Goal: Check status

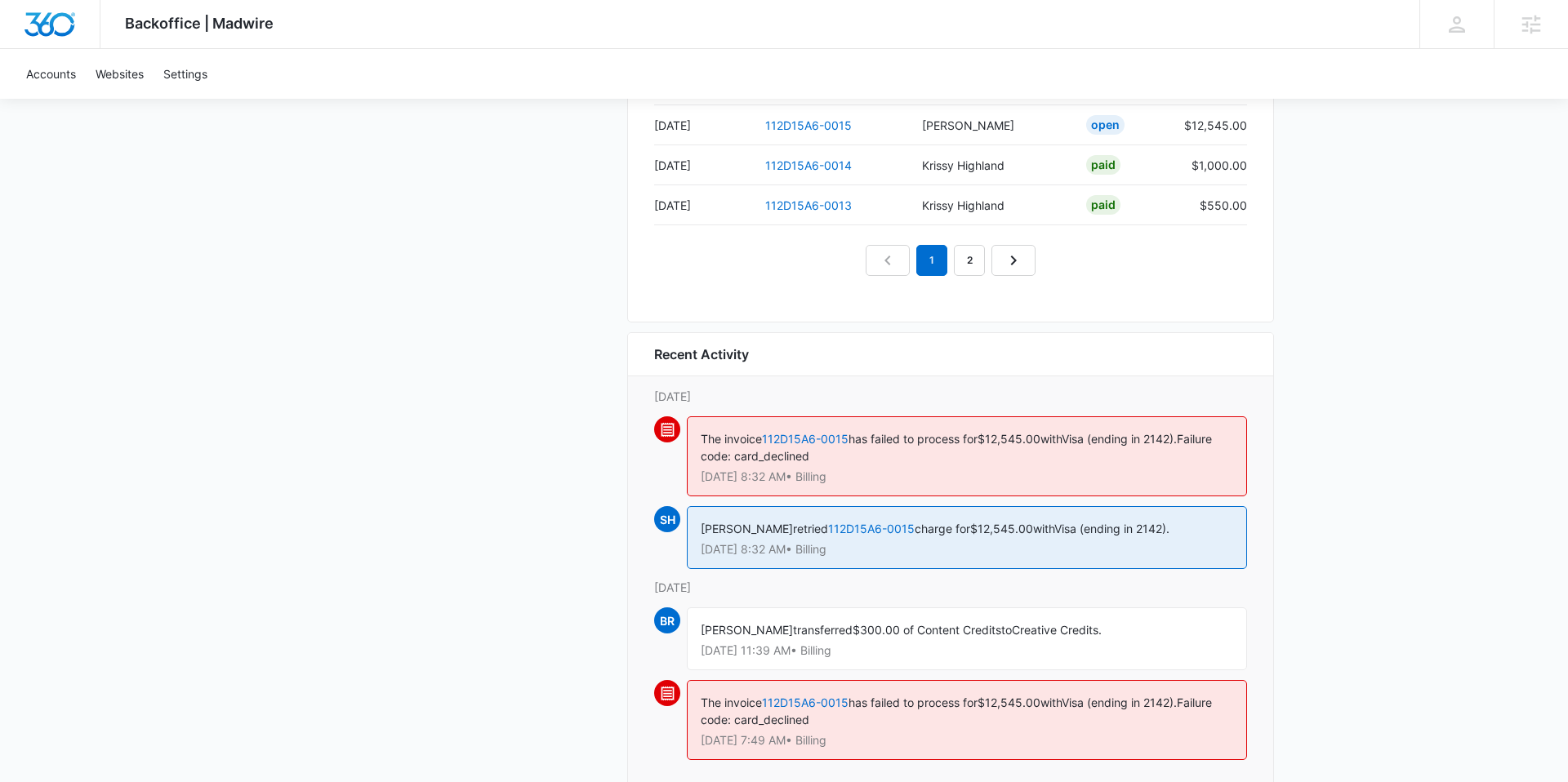
scroll to position [1799, 0]
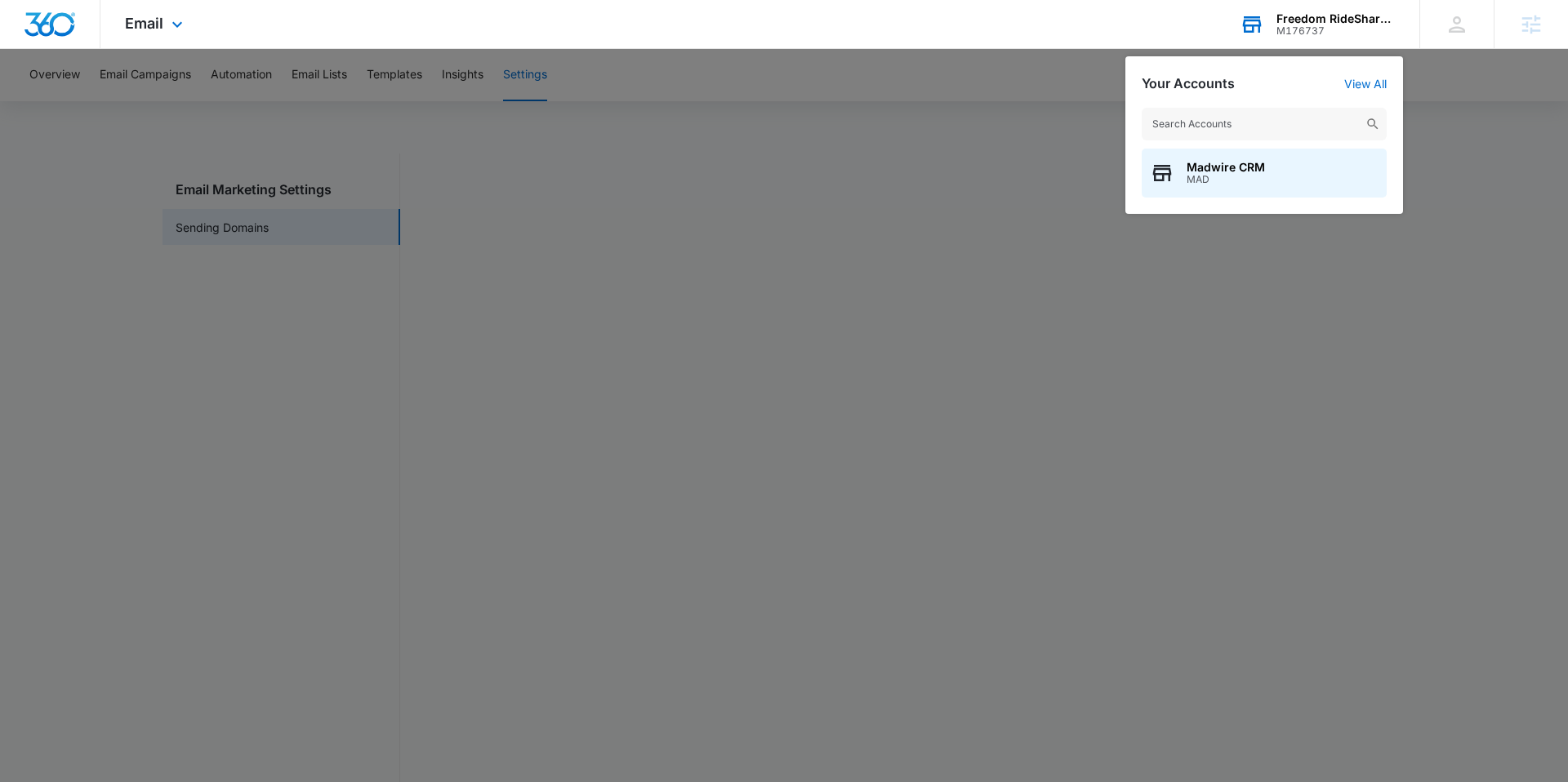
click at [1229, 126] on input "text" at bounding box center [1264, 124] width 245 height 33
type input "national diabetic supply"
click at [1250, 162] on span "National Diabetic Supply" at bounding box center [1256, 167] width 139 height 13
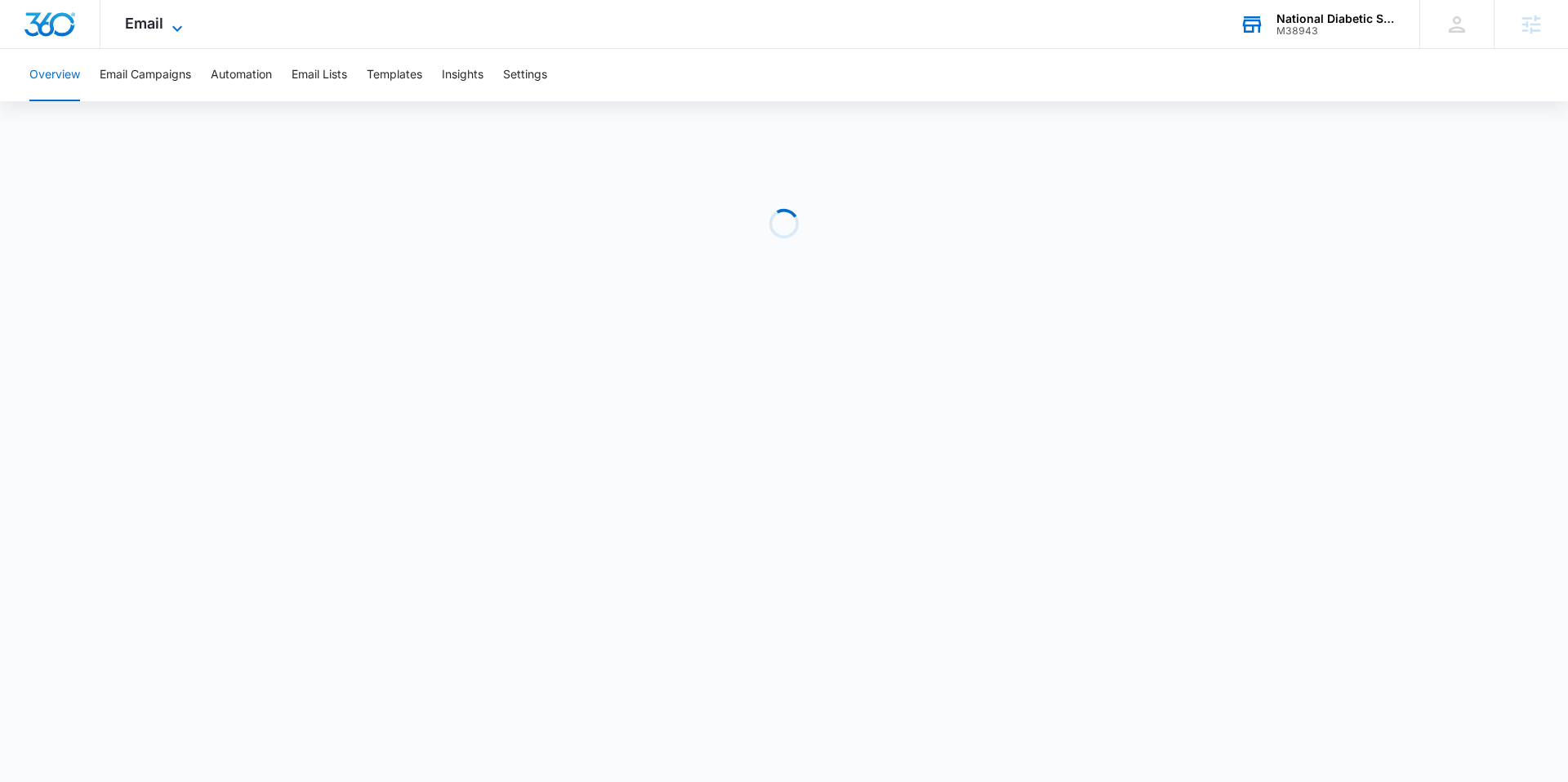
click at [155, 30] on span "Email" at bounding box center [144, 23] width 38 height 17
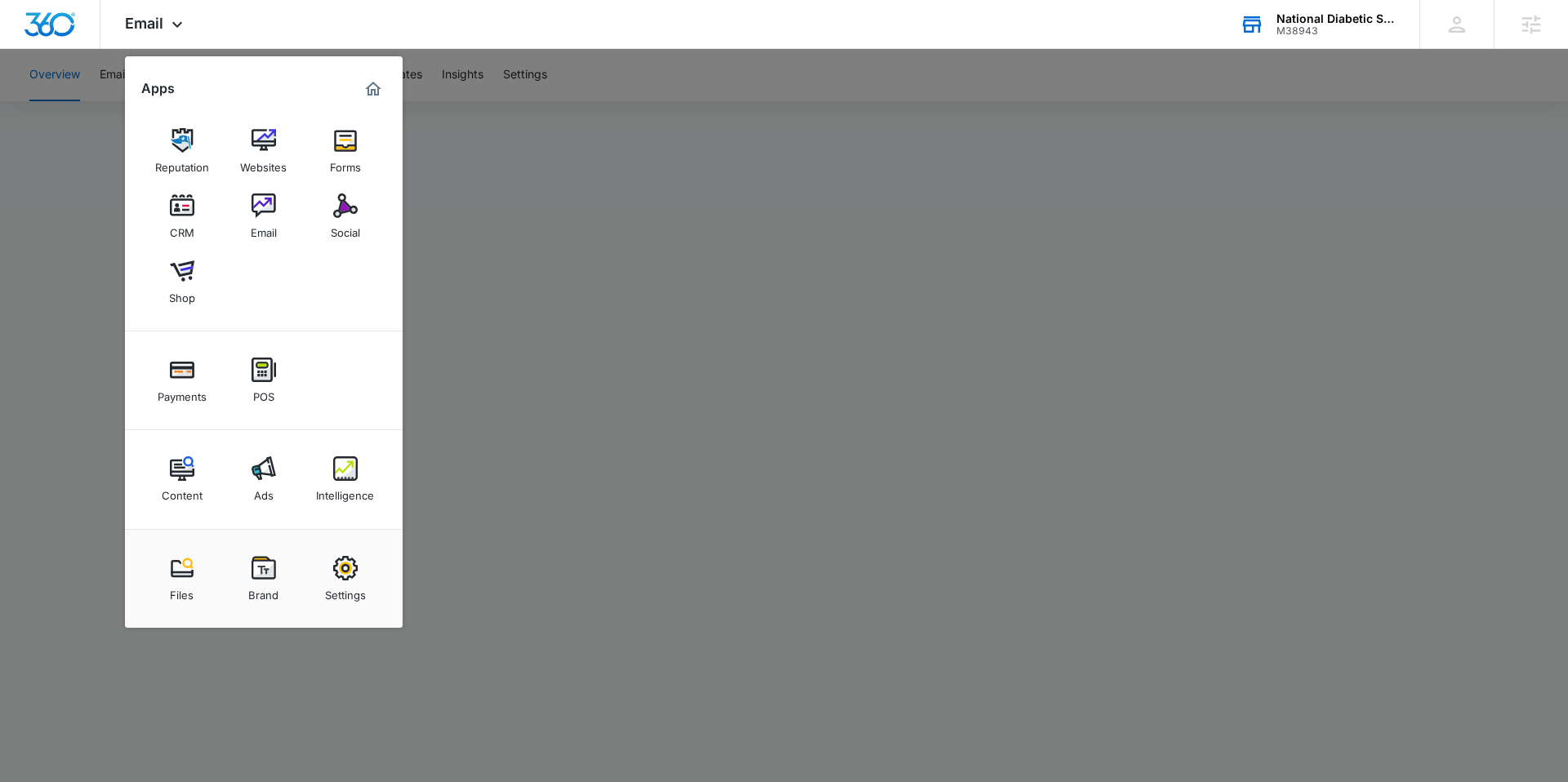
click at [271, 463] on img at bounding box center [264, 469] width 24 height 24
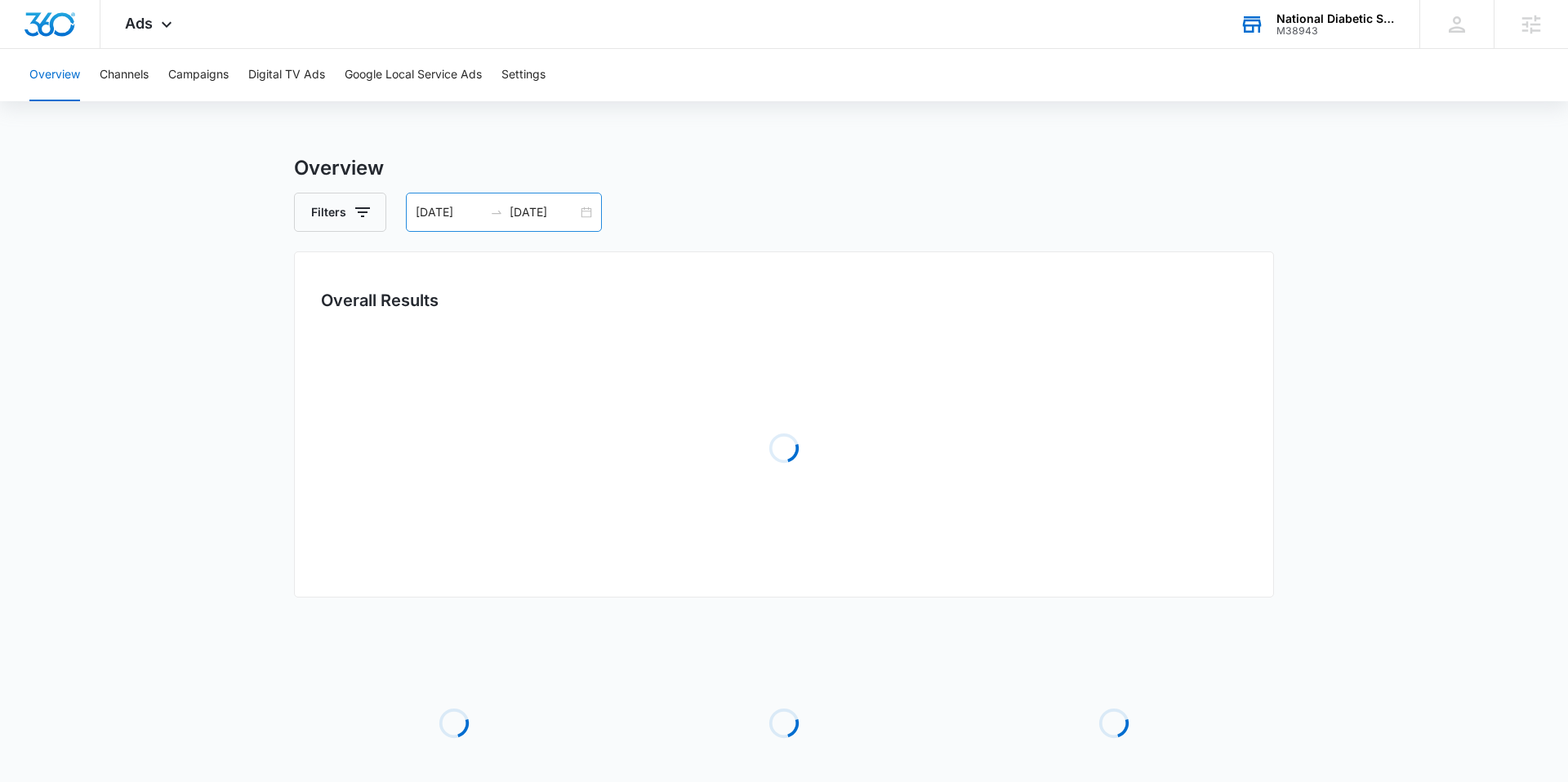
click at [440, 219] on input "[DATE]" at bounding box center [450, 212] width 68 height 18
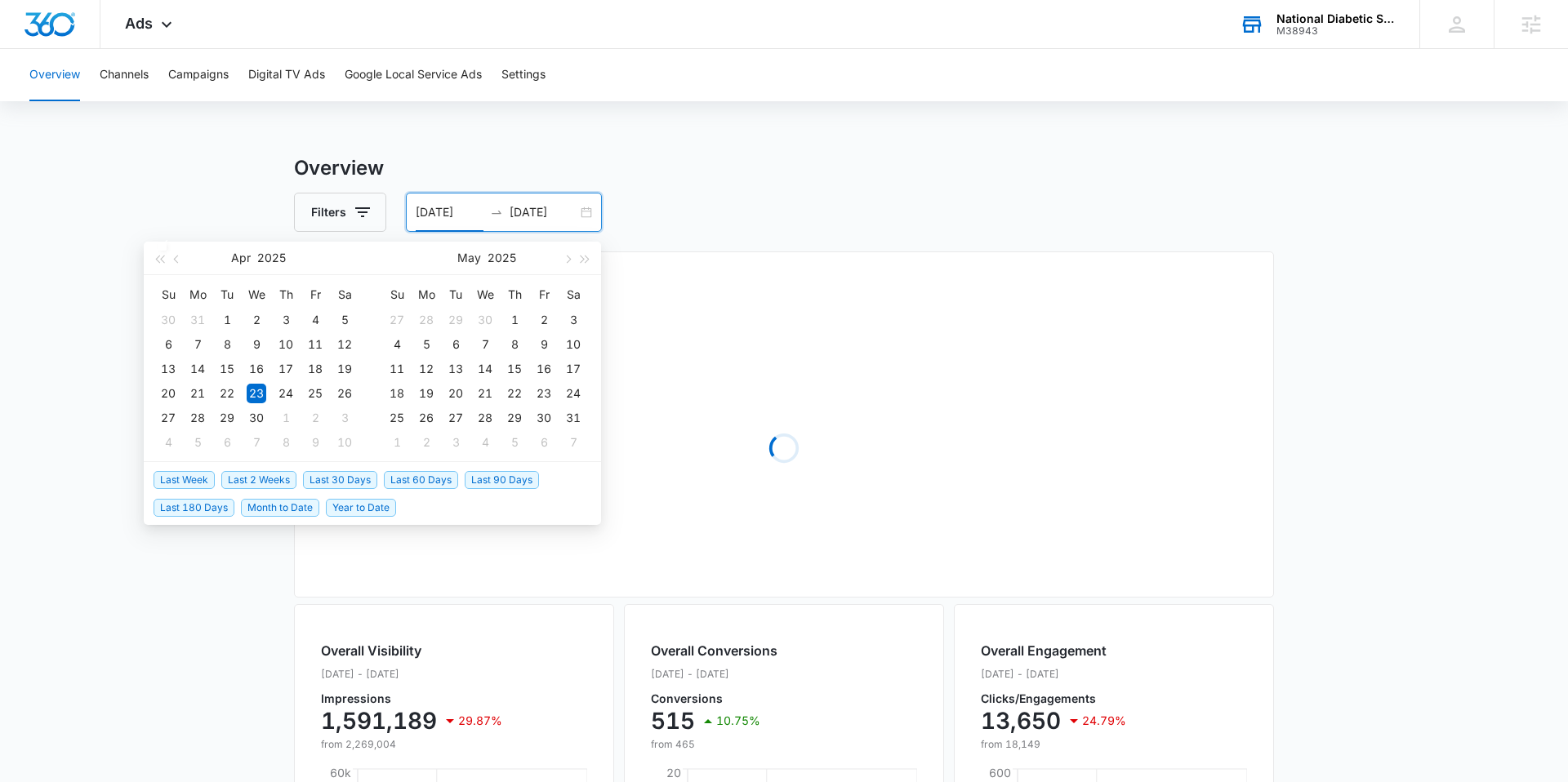
click at [337, 482] on span "Last 30 Days" at bounding box center [340, 480] width 75 height 18
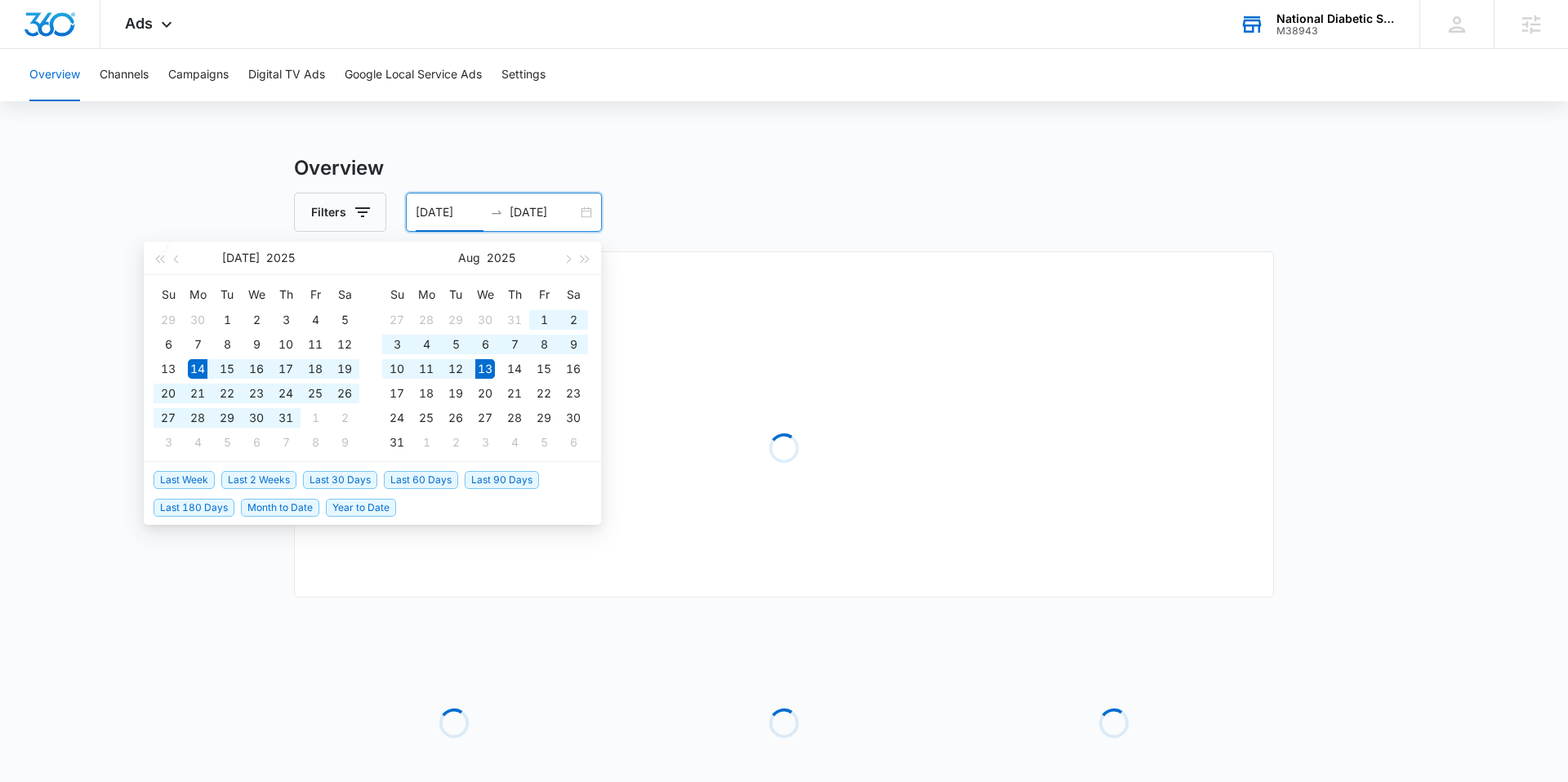
type input "[DATE]"
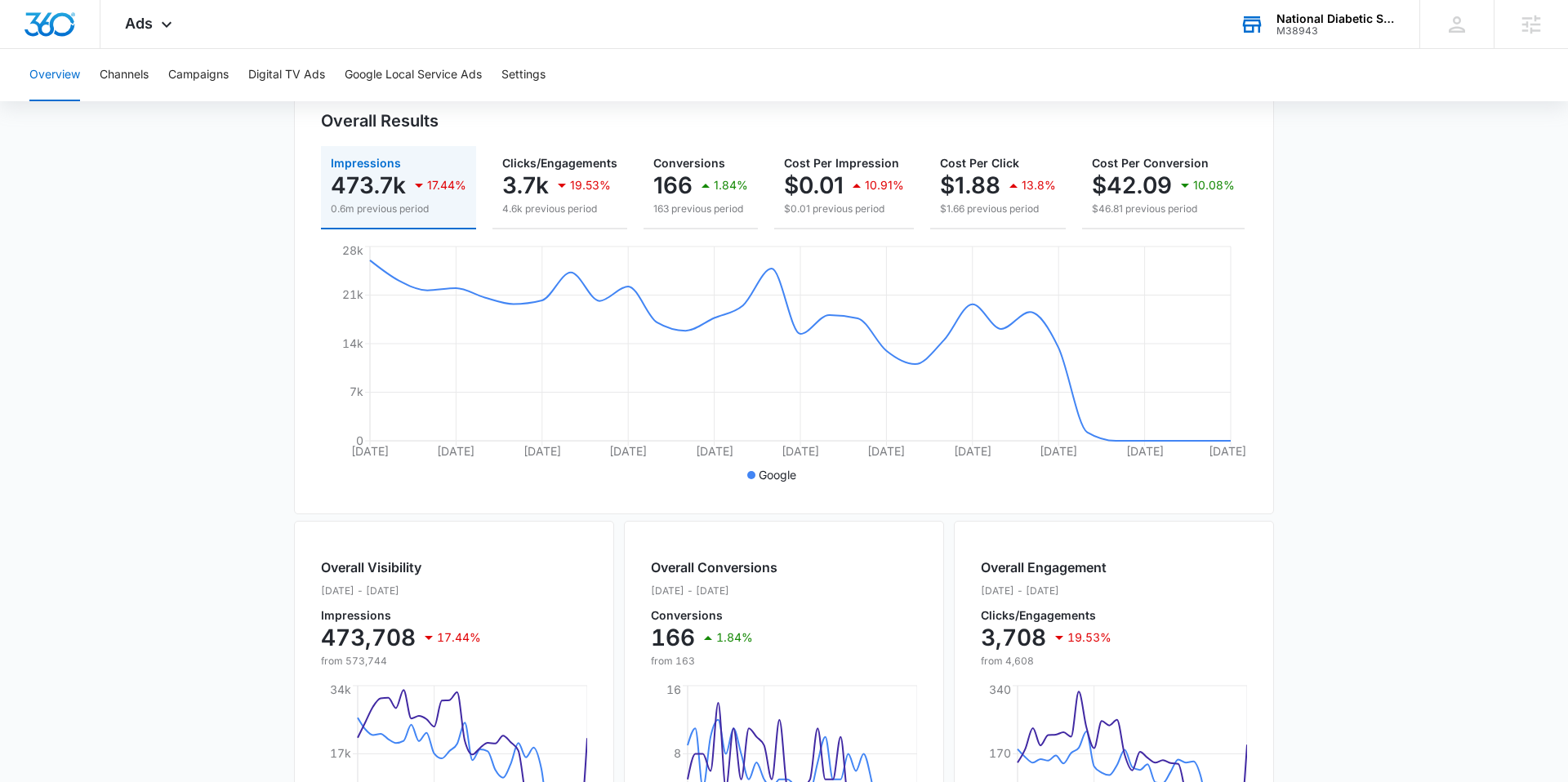
scroll to position [184, 0]
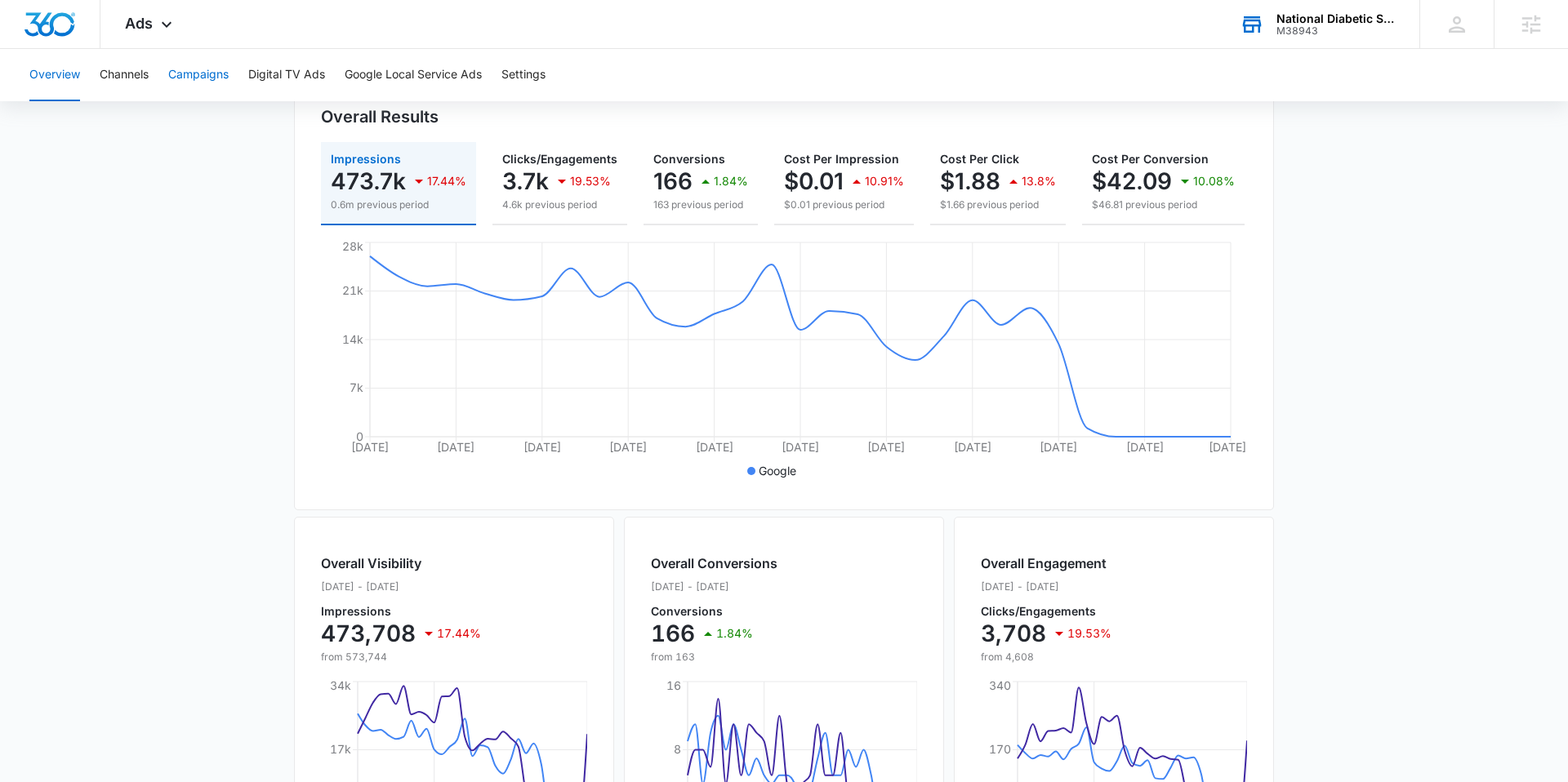
click at [215, 66] on button "Campaigns" at bounding box center [199, 75] width 61 height 52
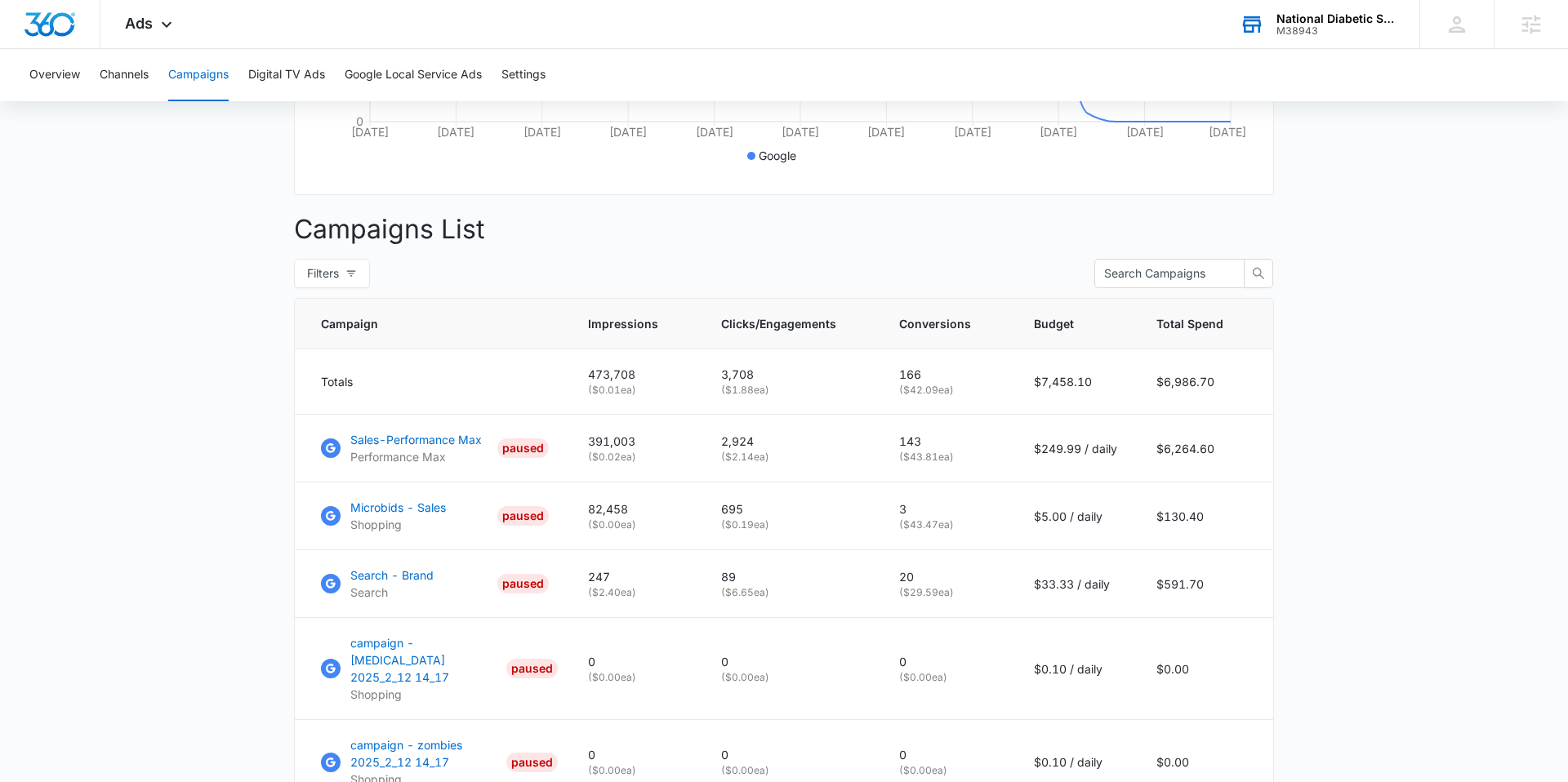
scroll to position [501, 0]
click at [452, 436] on p "Sales-Performance Max" at bounding box center [416, 438] width 131 height 17
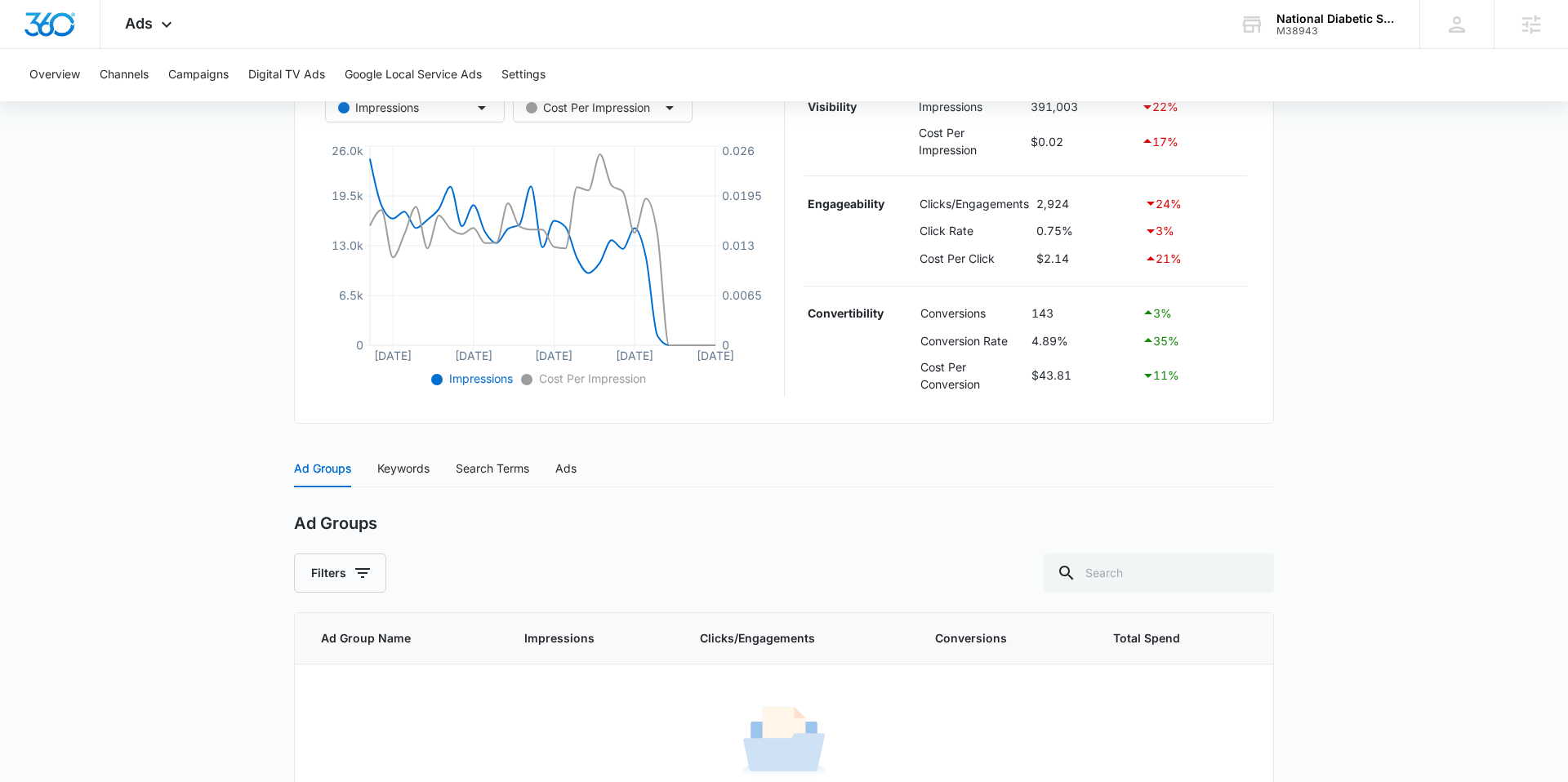
scroll to position [407, 0]
